Goal: Navigation & Orientation: Find specific page/section

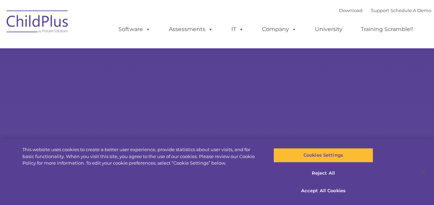
select select "MEDIUM"
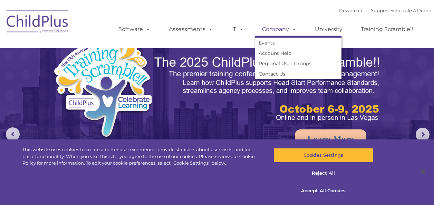
click at [295, 29] on span at bounding box center [293, 29] width 8 height 7
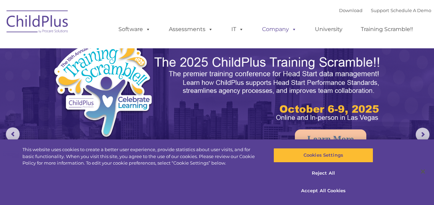
click at [295, 29] on span at bounding box center [293, 29] width 8 height 7
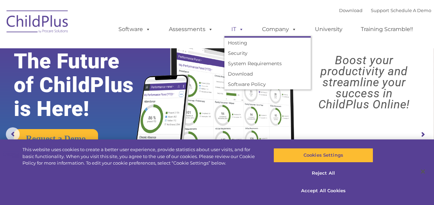
click at [244, 28] on link "IT" at bounding box center [237, 29] width 26 height 14
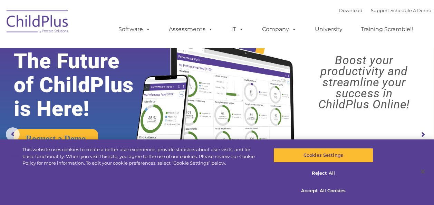
click at [28, 24] on img at bounding box center [37, 23] width 69 height 35
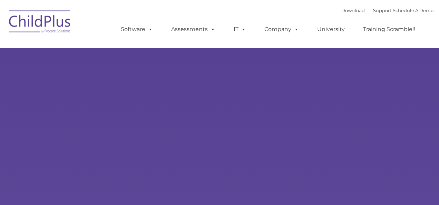
type input ""
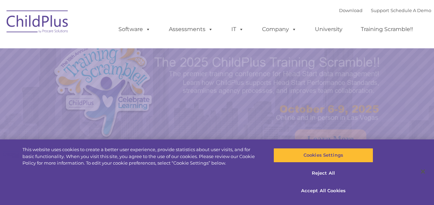
select select "MEDIUM"
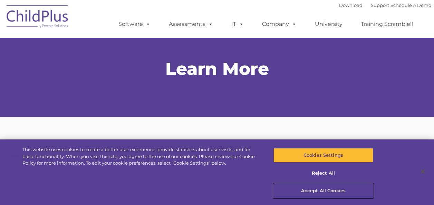
click at [318, 191] on button "Accept All Cookies" at bounding box center [324, 191] width 100 height 15
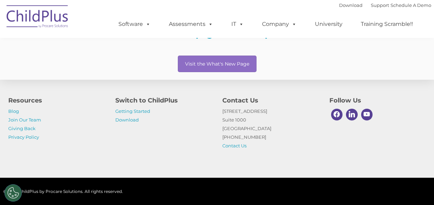
scroll to position [144, 0]
